Goal: Task Accomplishment & Management: Complete application form

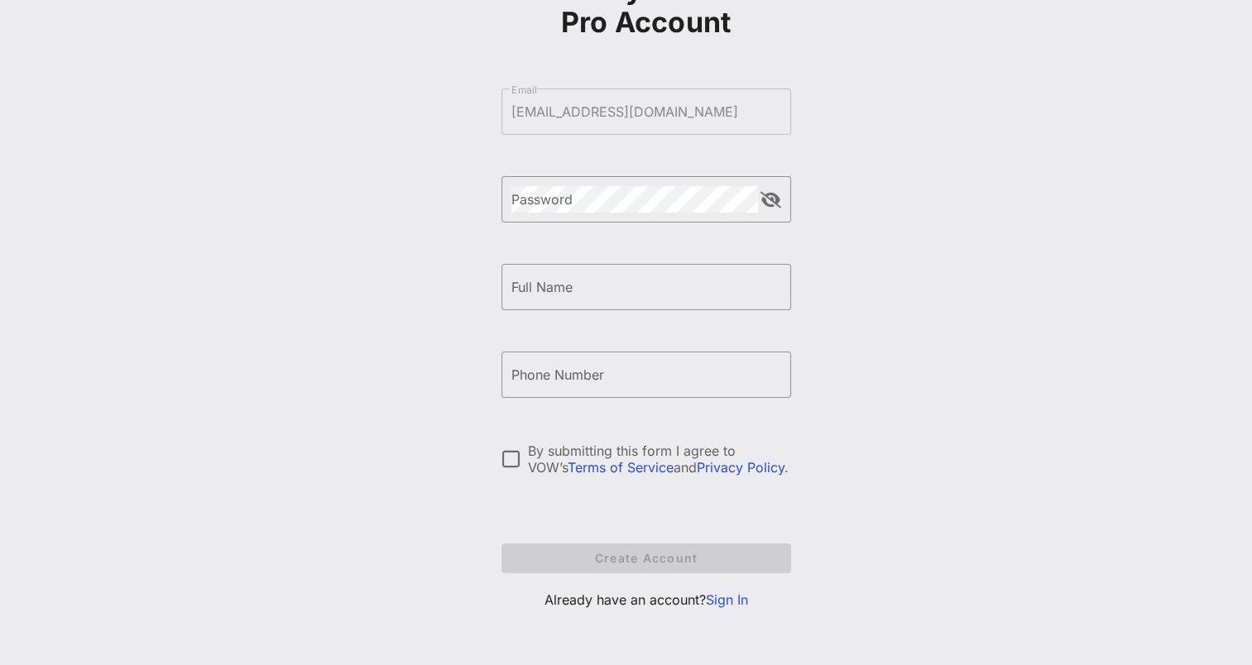
click at [718, 596] on link "Sign In" at bounding box center [727, 600] width 42 height 17
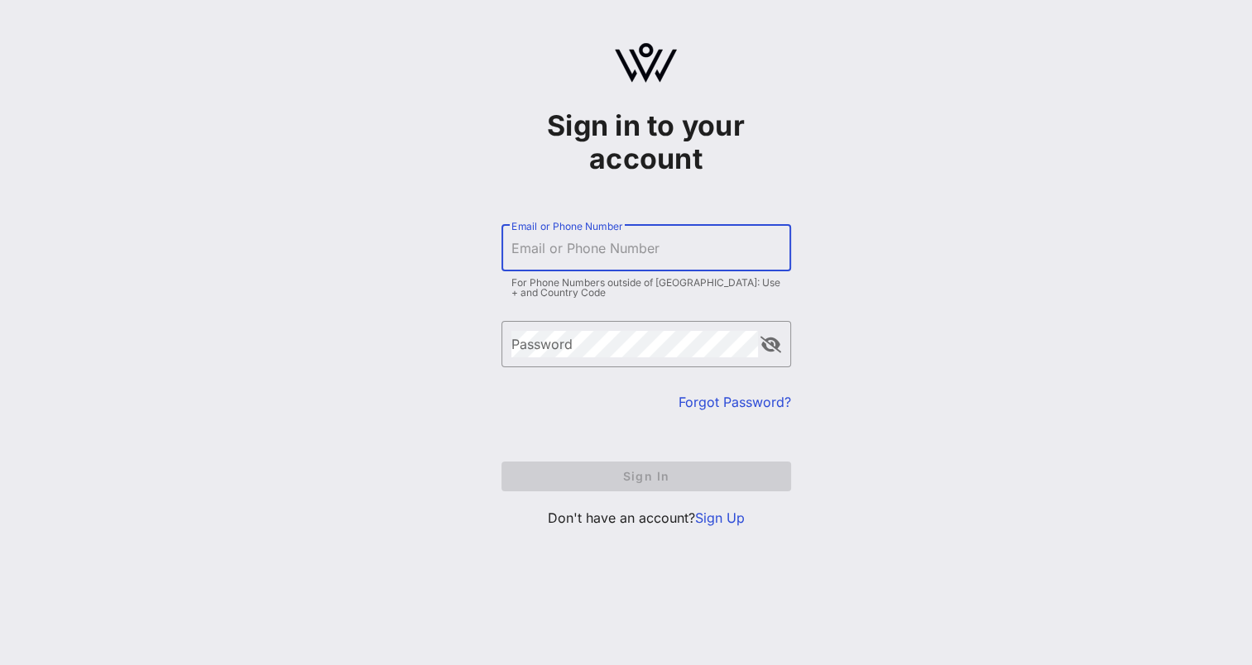
click at [568, 256] on input "Email or Phone Number" at bounding box center [646, 248] width 270 height 26
type input "[EMAIL_ADDRESS][DOMAIN_NAME]"
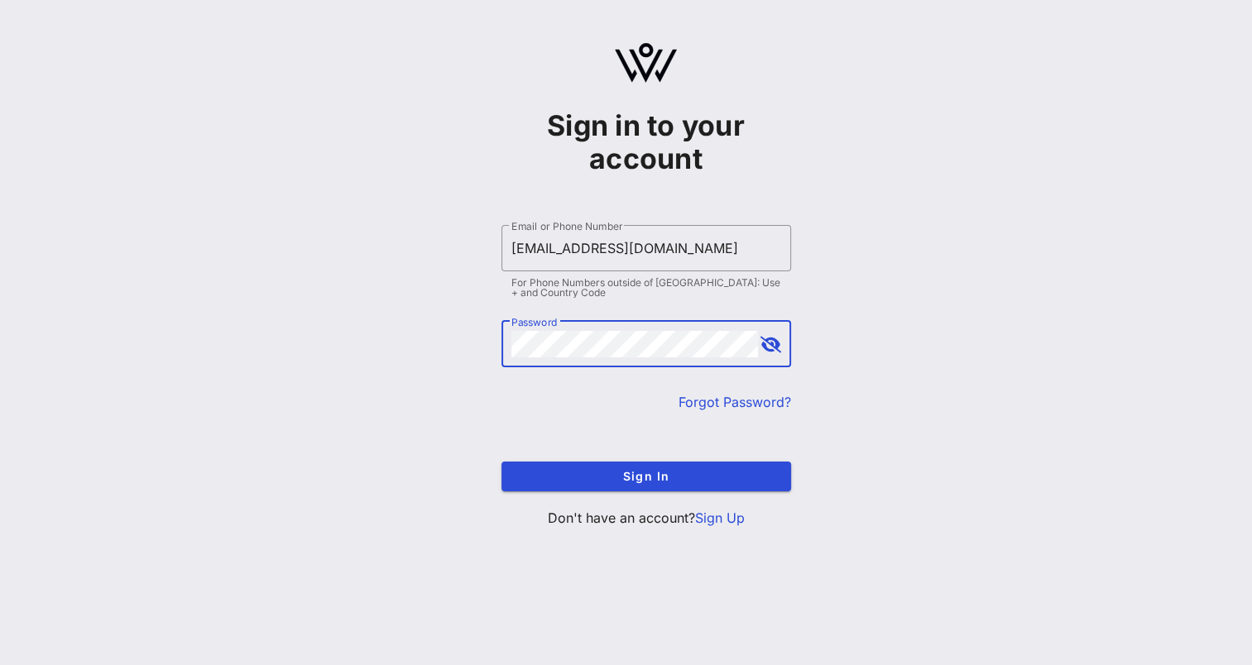
click at [502, 462] on button "Sign In" at bounding box center [647, 477] width 290 height 30
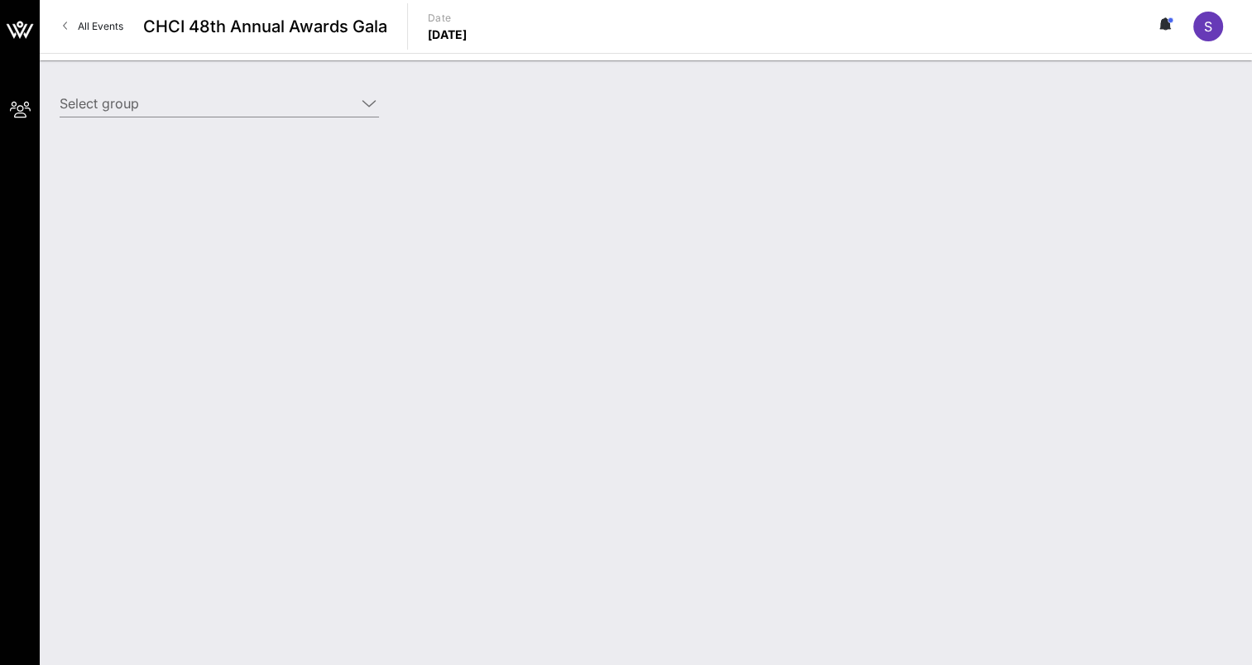
type input "[US_STATE][GEOGRAPHIC_DATA] ([US_STATE][GEOGRAPHIC_DATA]) [[PERSON_NAME], [EMAI…"
